Goal: Navigation & Orientation: Find specific page/section

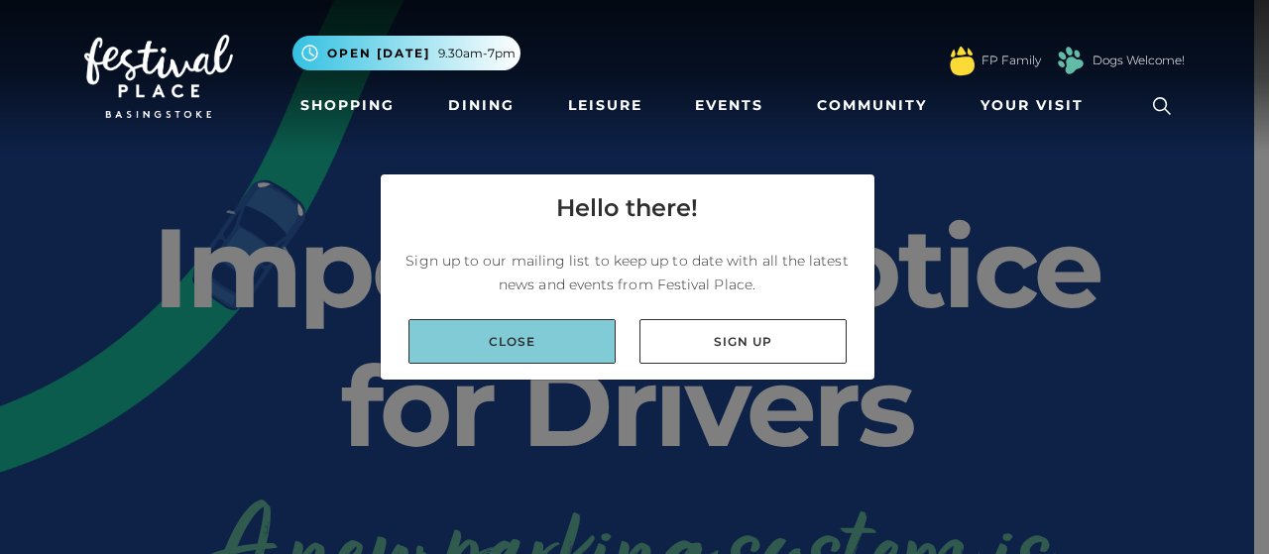
click at [551, 342] on link "Close" at bounding box center [512, 341] width 207 height 45
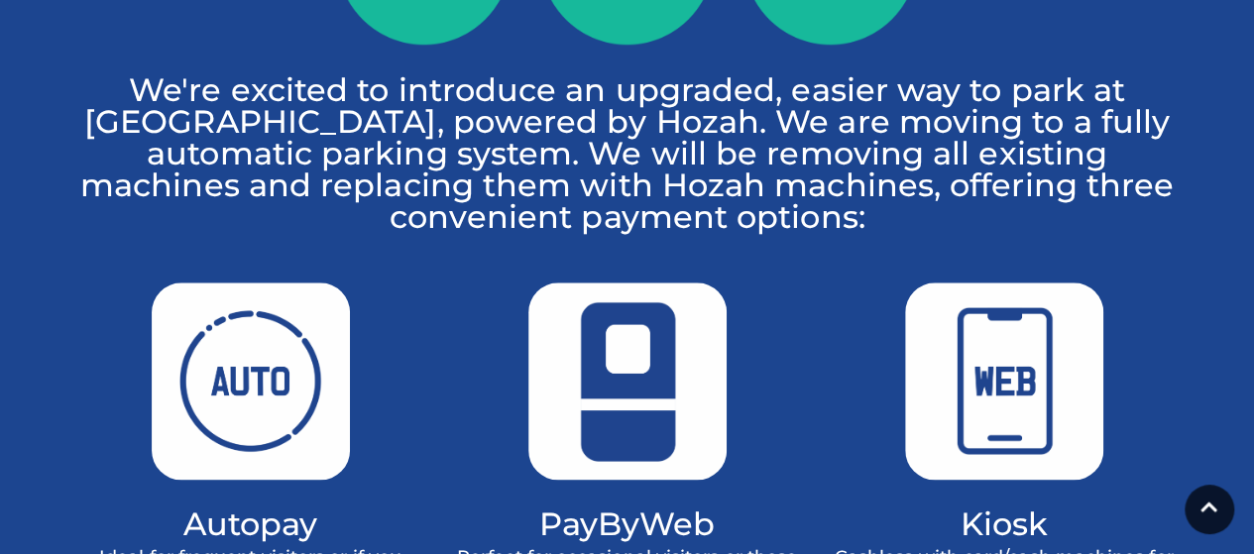
scroll to position [1062, 0]
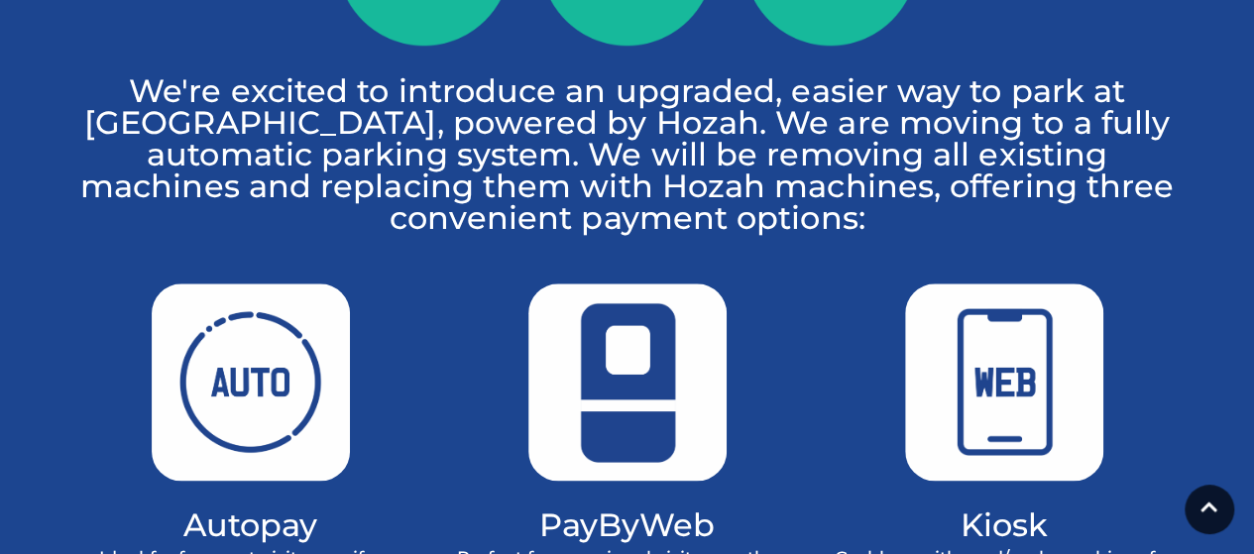
click at [1010, 382] on img at bounding box center [1004, 382] width 198 height 197
drag, startPoint x: 1010, startPoint y: 382, endPoint x: 1053, endPoint y: 413, distance: 53.4
click at [1045, 406] on img at bounding box center [1004, 382] width 198 height 197
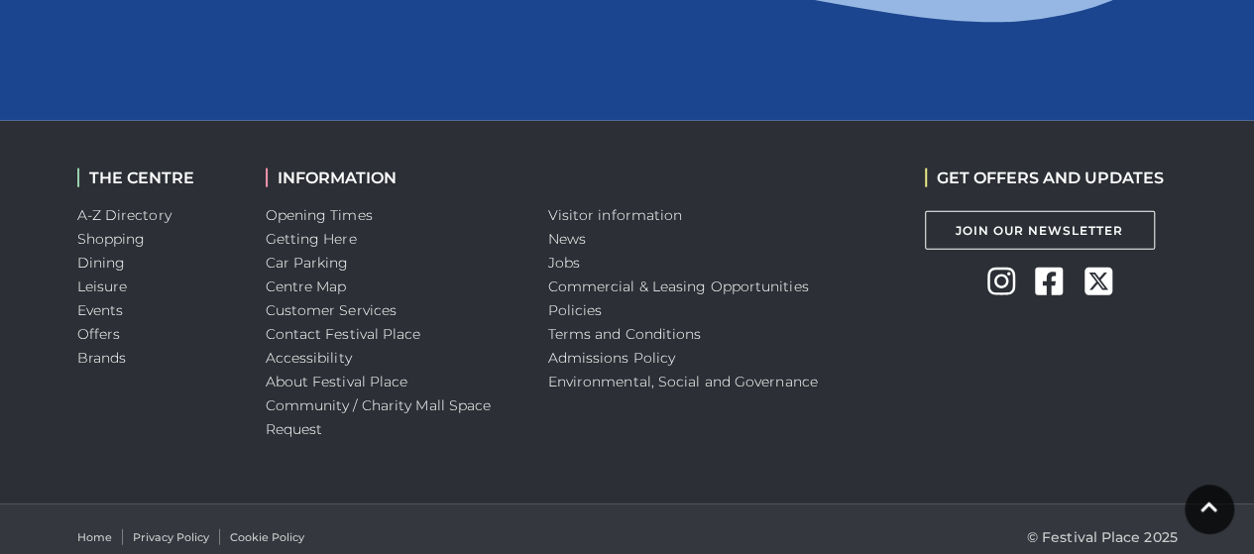
scroll to position [2437, 0]
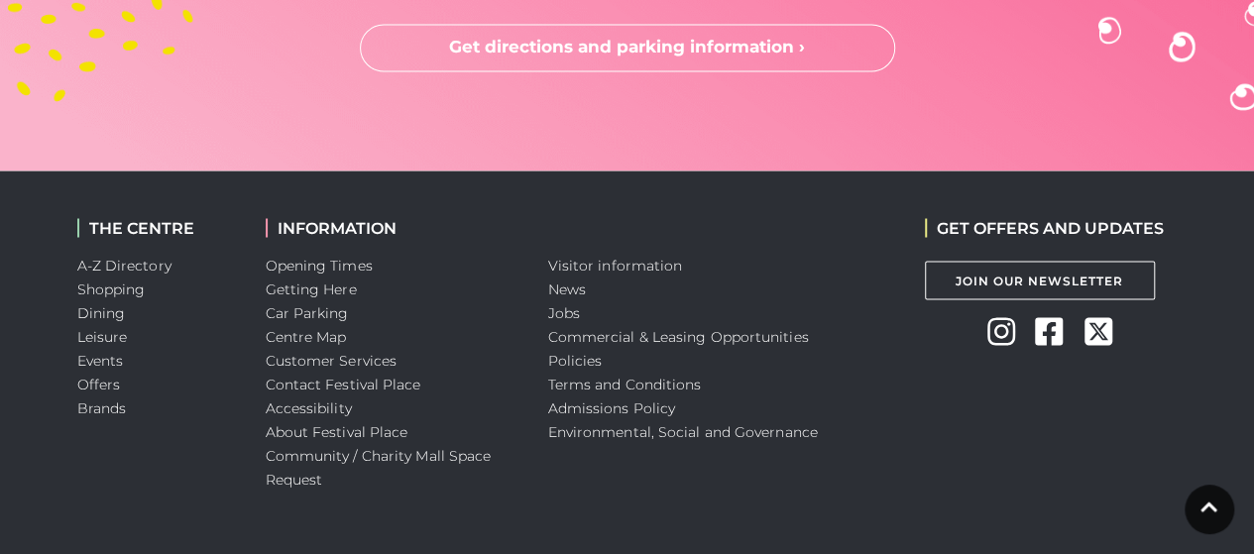
scroll to position [5537, 0]
